Goal: Information Seeking & Learning: Learn about a topic

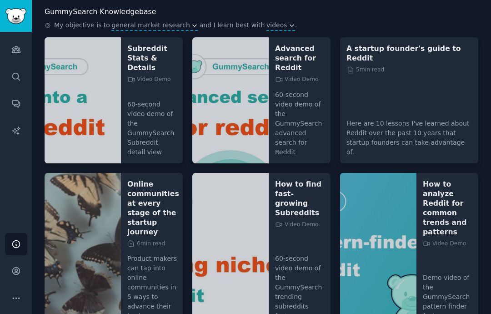
click at [19, 16] on img "Sidebar" at bounding box center [15, 16] width 21 height 16
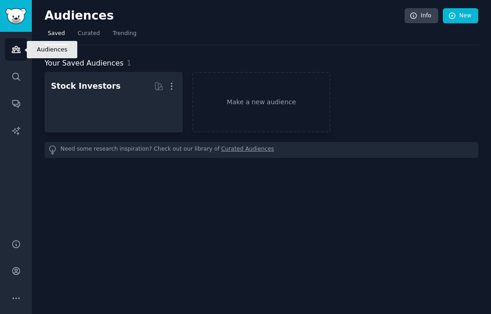
click at [22, 55] on link "Audiences" at bounding box center [16, 49] width 22 height 22
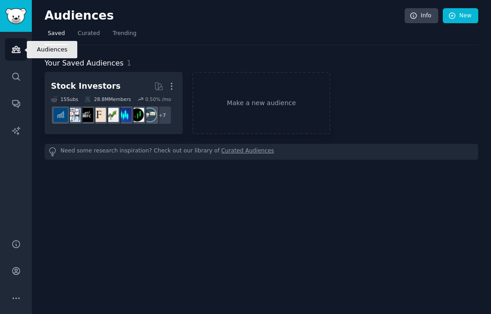
click at [76, 99] on div "15 Sub s" at bounding box center [64, 99] width 27 height 6
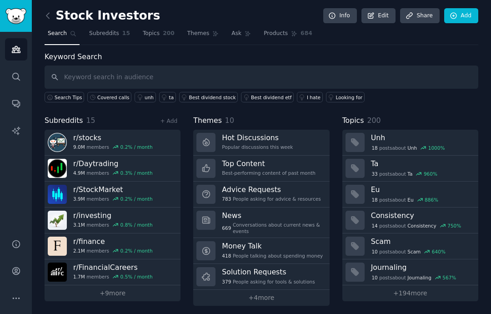
click at [92, 81] on input "text" at bounding box center [262, 77] width 434 height 23
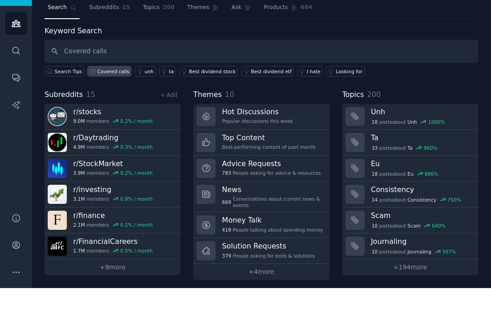
type input "Covered calls"
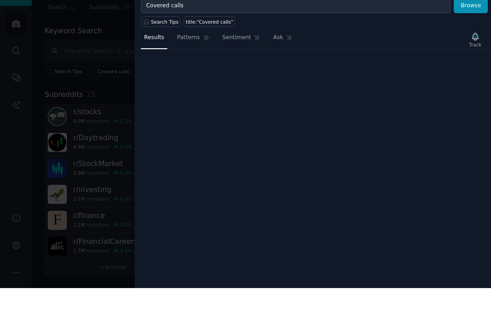
scroll to position [26, 0]
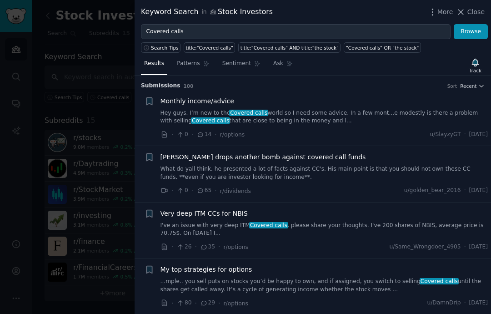
click at [476, 30] on button "Browse" at bounding box center [471, 31] width 34 height 15
click at [357, 106] on div "Monthly income/advice Hey guys, I’m new to the Covered calls world so I need so…" at bounding box center [325, 110] width 328 height 29
click at [420, 111] on link "Hey guys, I’m new to the Covered calls world so I need some advice. In a few mo…" at bounding box center [325, 117] width 328 height 16
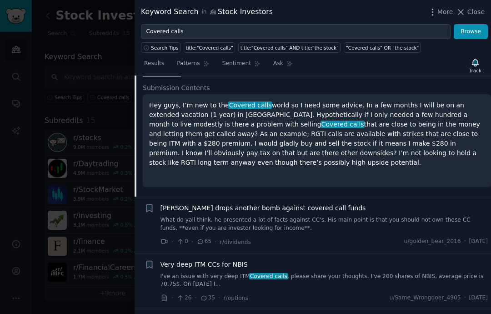
scroll to position [102, 0]
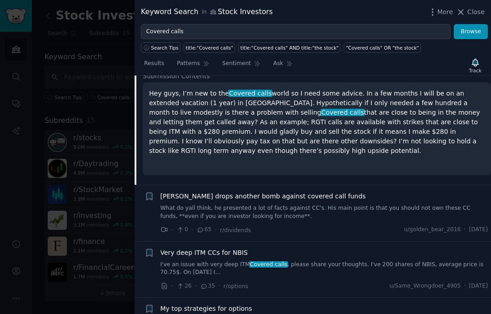
click at [419, 126] on p "Hey guys, I’m new to the Covered calls world so I need some advice. In a few mo…" at bounding box center [317, 122] width 336 height 67
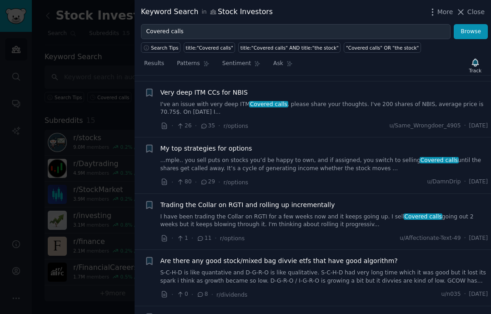
scroll to position [264, 0]
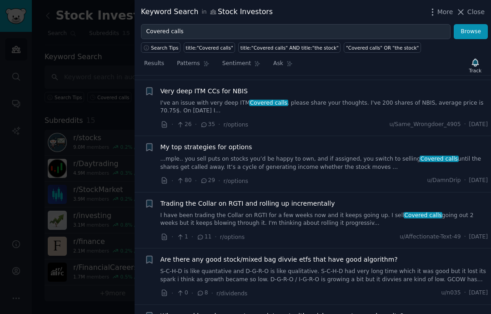
click at [338, 156] on link "...mple.. you sell puts on stocks you’d be happy to own, and if assigned, you s…" at bounding box center [325, 163] width 328 height 16
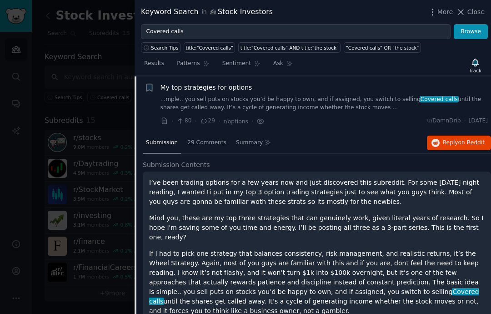
scroll to position [177, 0]
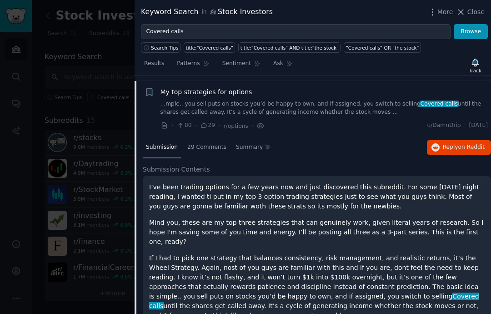
click at [209, 149] on div "29 Comments" at bounding box center [206, 148] width 45 height 22
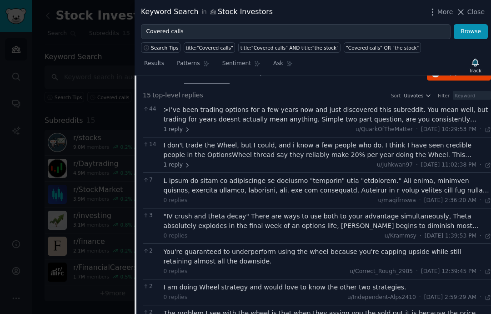
scroll to position [252, 0]
click at [415, 146] on div "I don't trade the Wheel, but I could, and i know a few people who do. I think I…" at bounding box center [328, 150] width 328 height 19
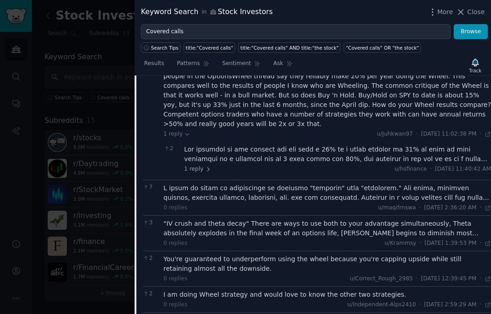
scroll to position [331, 0]
click at [416, 144] on div at bounding box center [337, 153] width 307 height 19
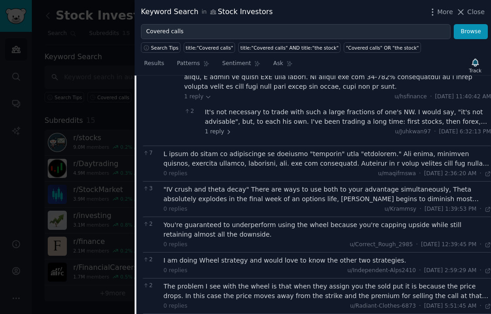
scroll to position [500, 0]
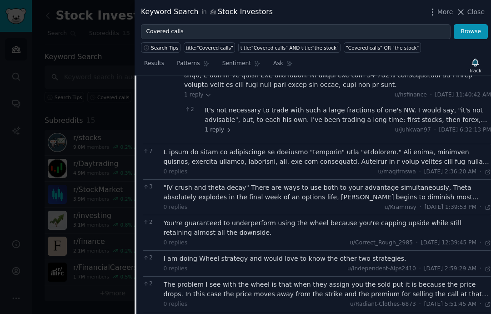
click at [418, 147] on div at bounding box center [328, 156] width 328 height 19
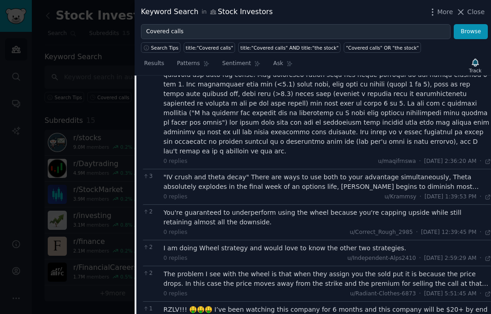
scroll to position [615, 0]
click at [418, 172] on div ""IV crush and theta decay" There are ways to use both to your advantage simulta…" at bounding box center [328, 181] width 328 height 19
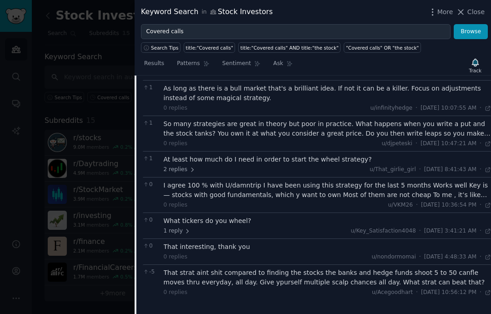
scroll to position [891, 0]
click at [421, 119] on div "So many strategies are great in theory but poor in practice. What happens when …" at bounding box center [328, 128] width 328 height 19
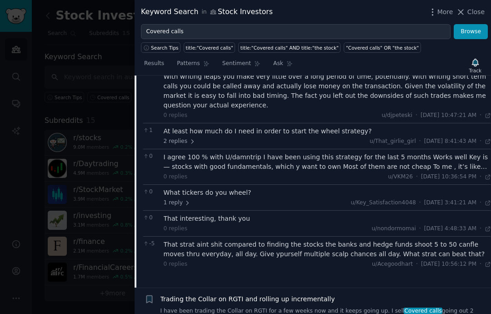
scroll to position [967, 0]
click at [421, 152] on div "I agree 100 % with U/damntrip I have been using this strategy for the last 5 mo…" at bounding box center [328, 161] width 328 height 19
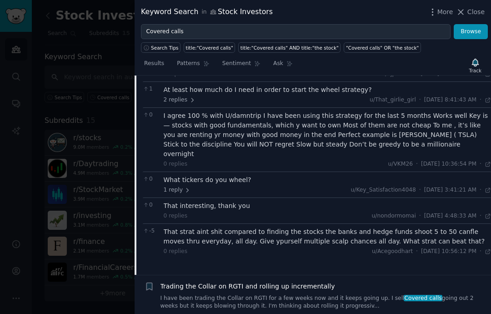
scroll to position [1016, 0]
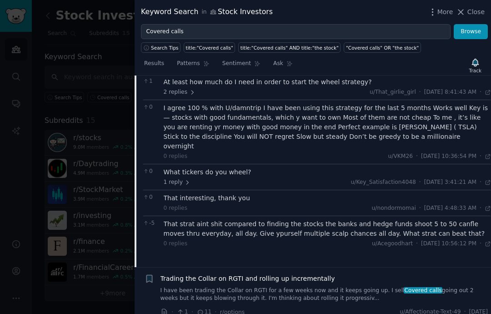
click at [422, 167] on div "What tickers do you wheel?" at bounding box center [328, 172] width 328 height 10
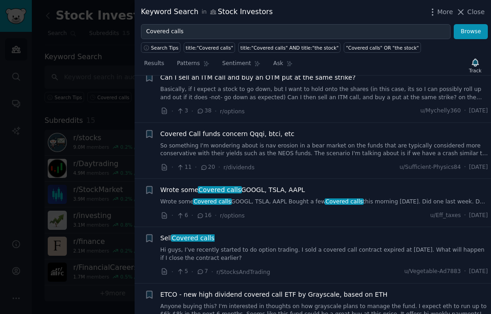
scroll to position [2435, 0]
